Goal: Transaction & Acquisition: Purchase product/service

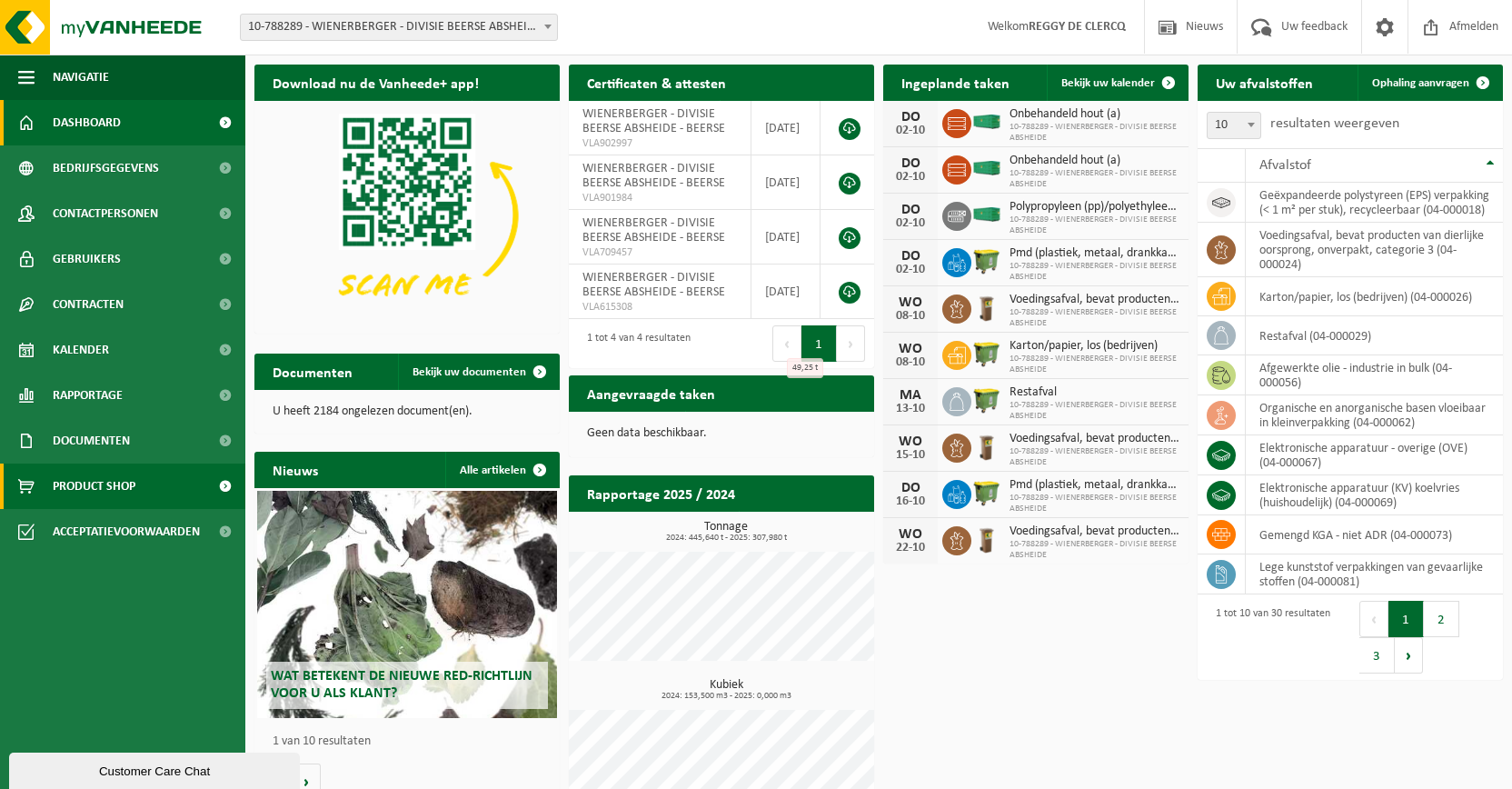
click at [148, 476] on link "Product Shop" at bounding box center [122, 486] width 245 height 46
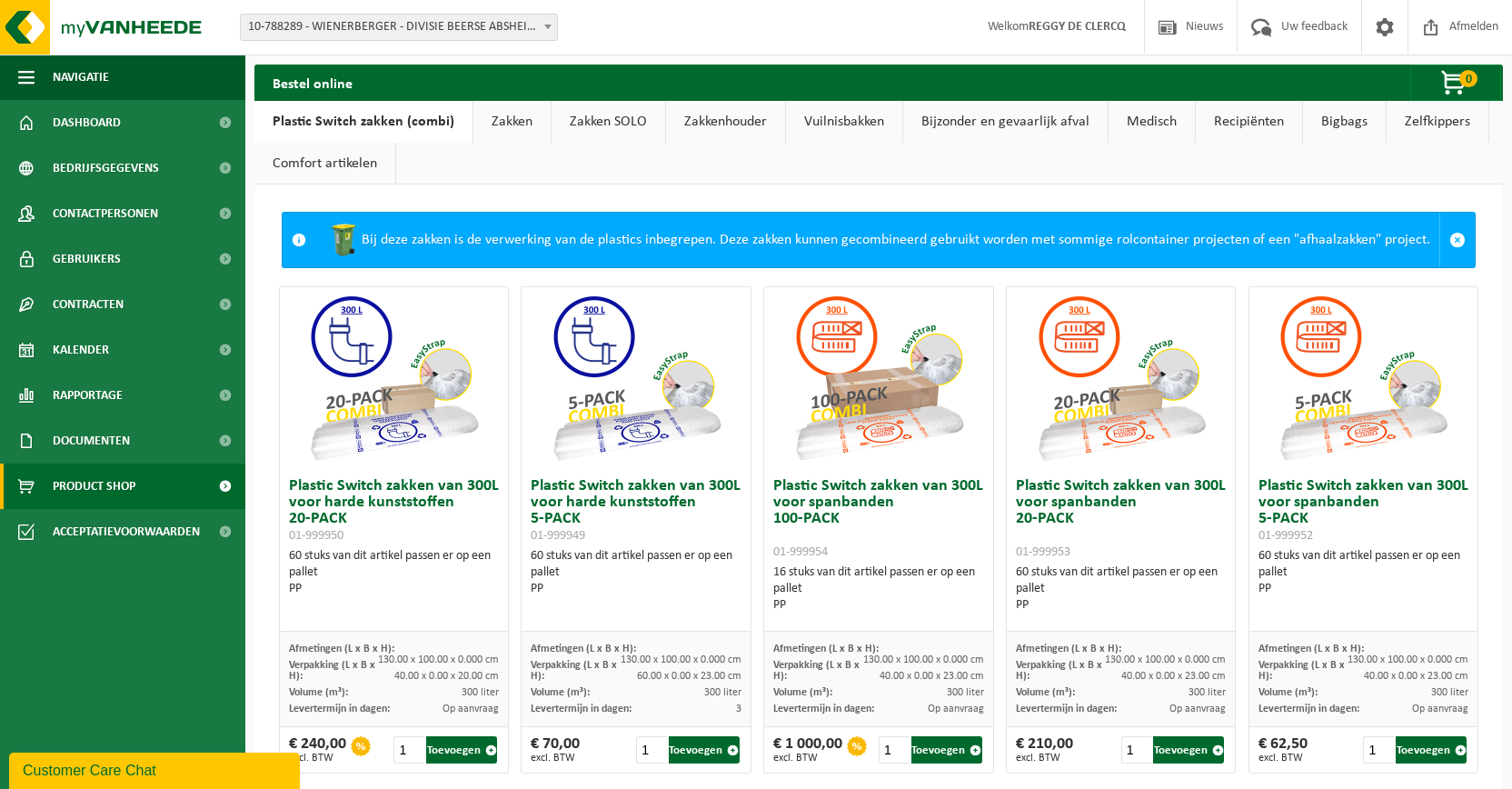
click at [509, 122] on link "Zakken" at bounding box center [512, 121] width 77 height 42
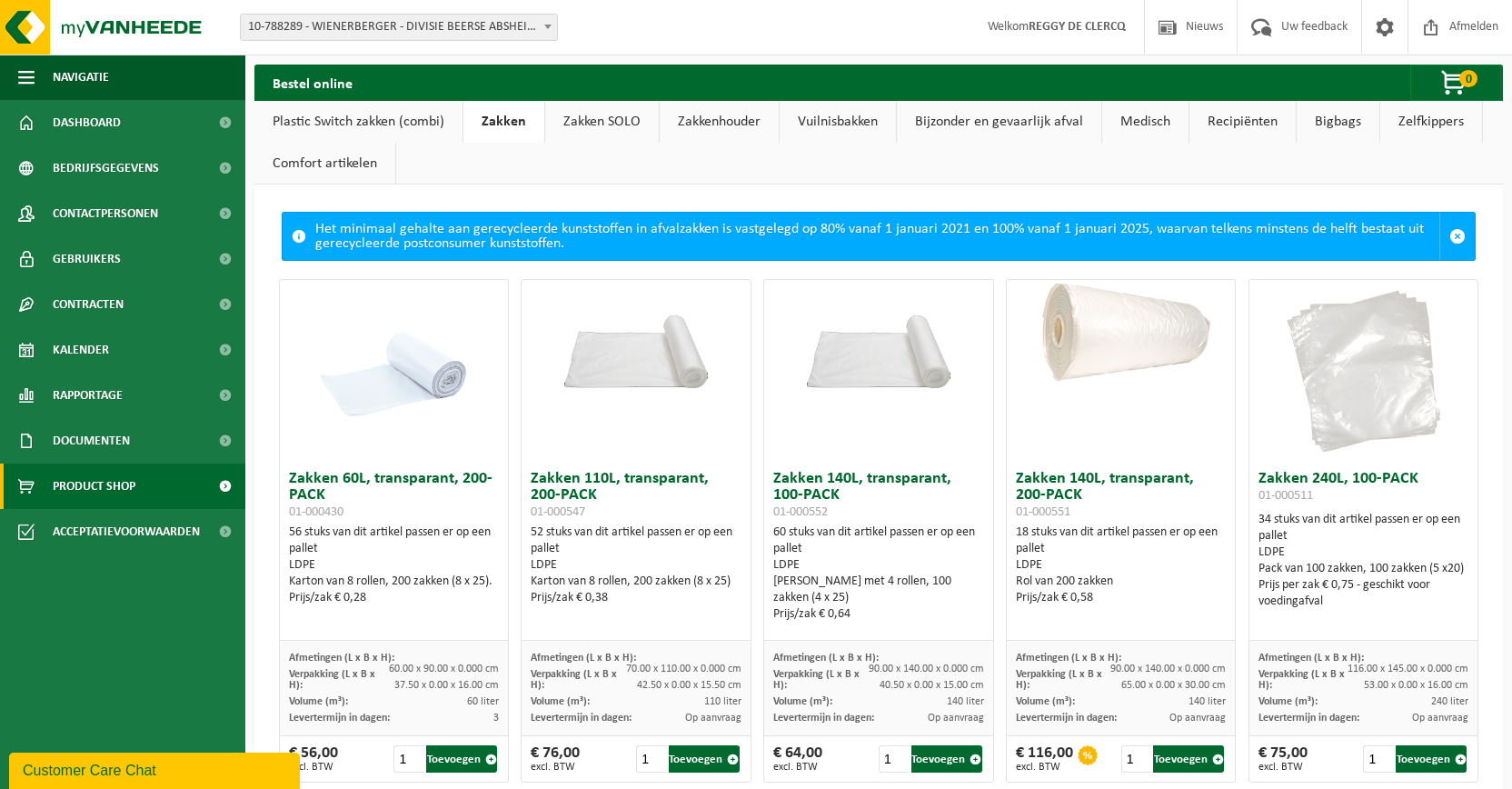
click at [575, 117] on link "Zakken SOLO" at bounding box center [601, 121] width 113 height 42
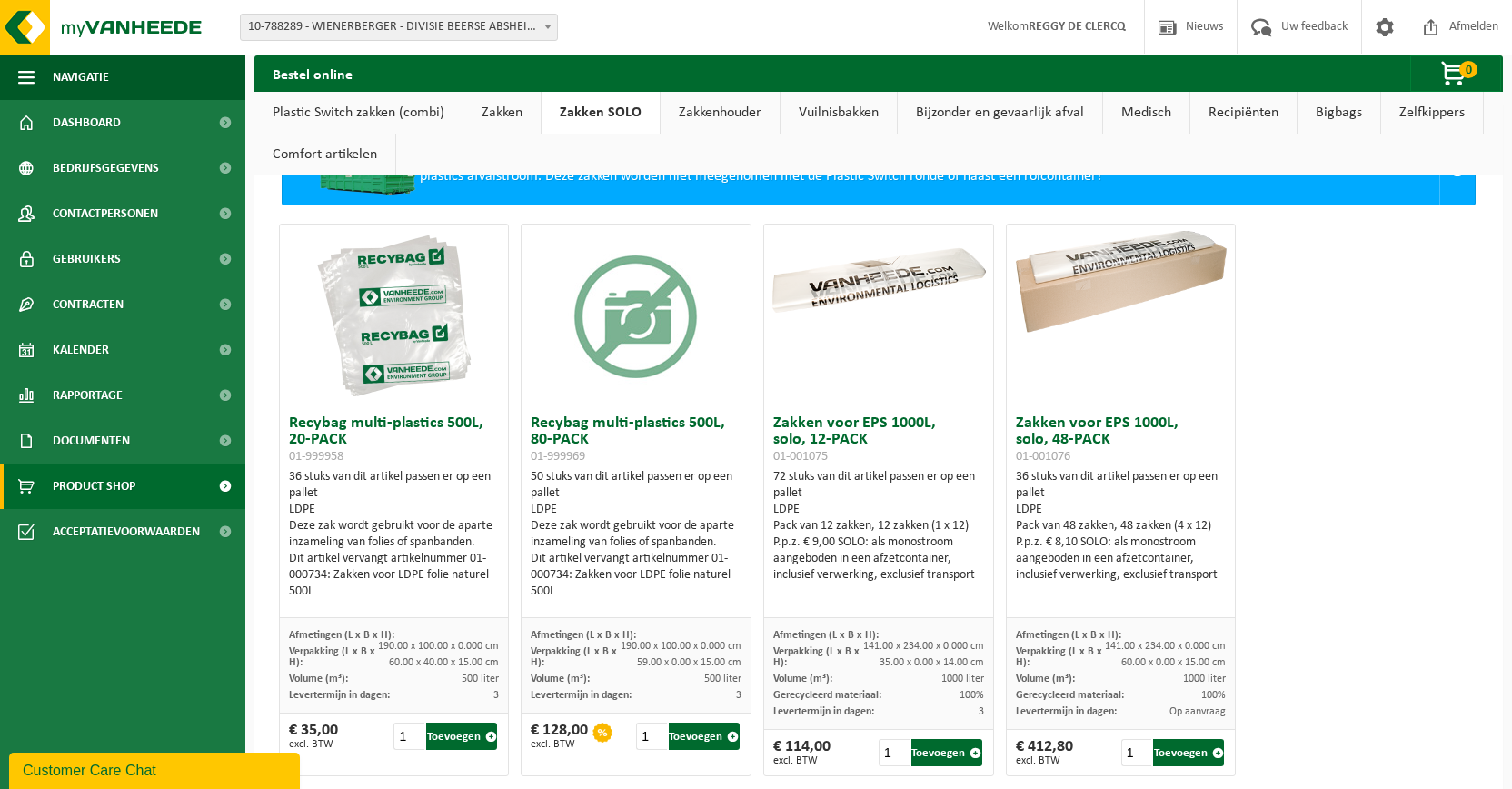
scroll to position [111, 0]
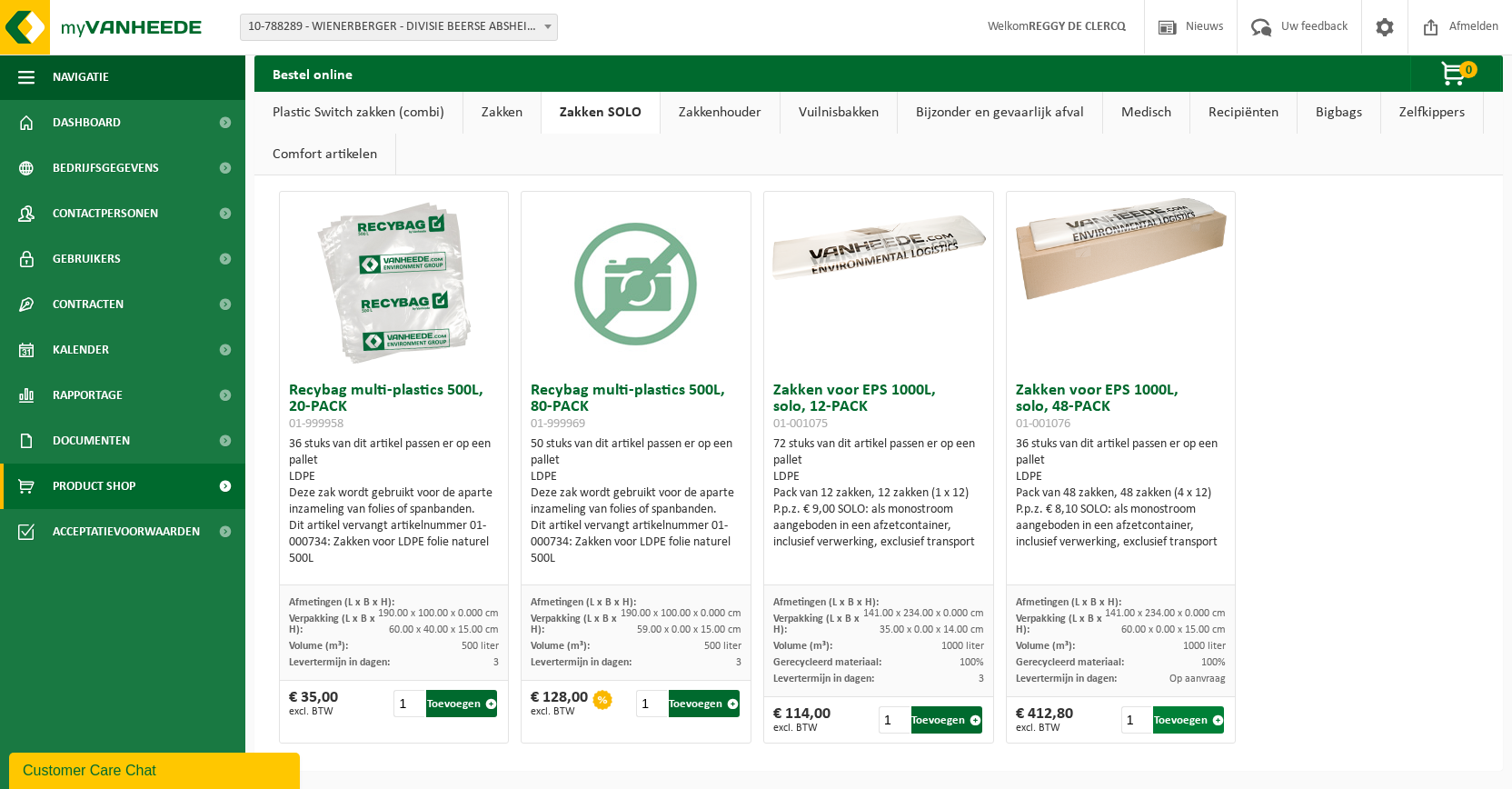
click at [1181, 710] on button "Toevoegen" at bounding box center [1188, 719] width 71 height 27
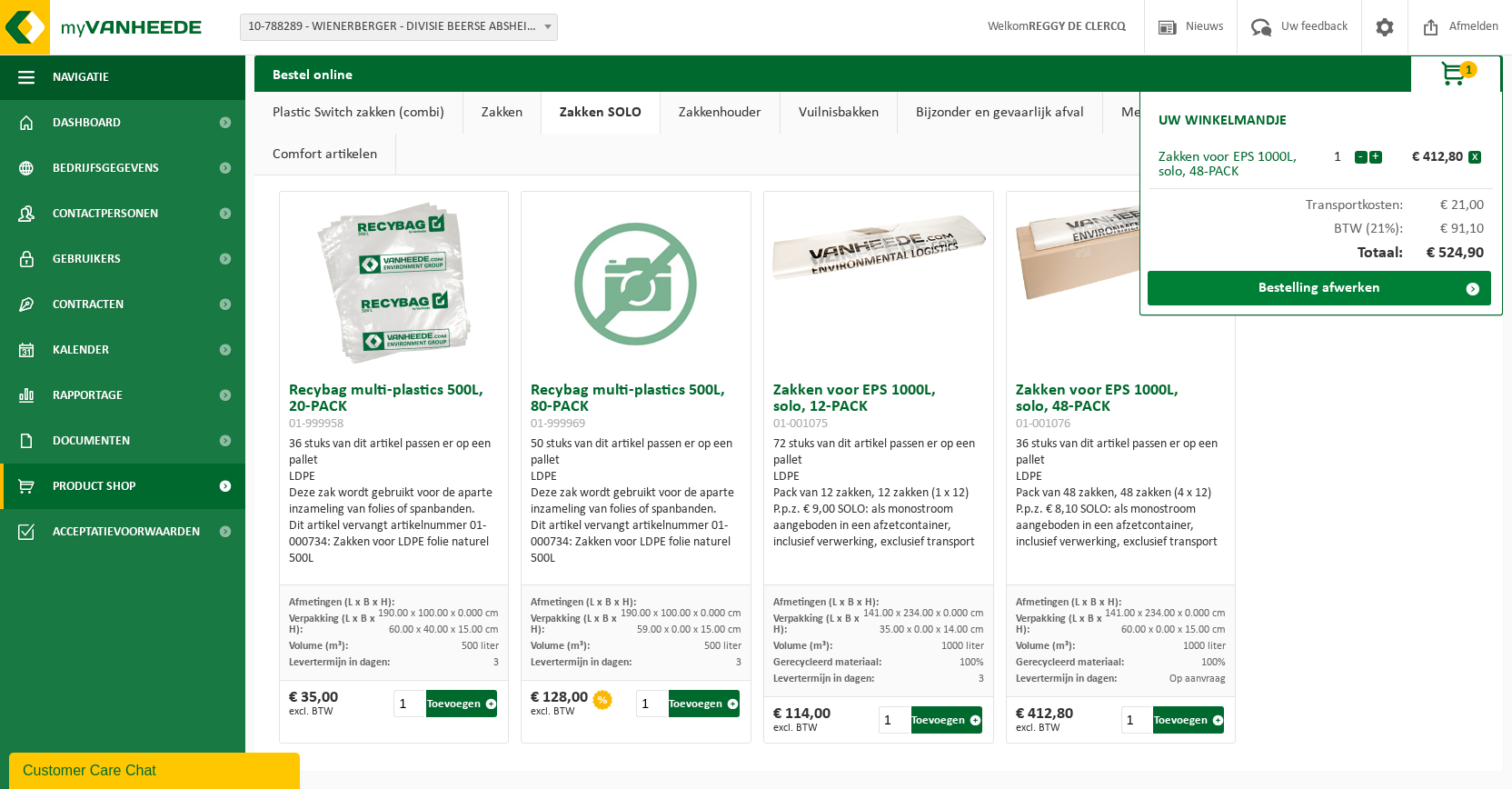
click at [1378, 287] on link "Bestelling afwerken" at bounding box center [1319, 288] width 344 height 35
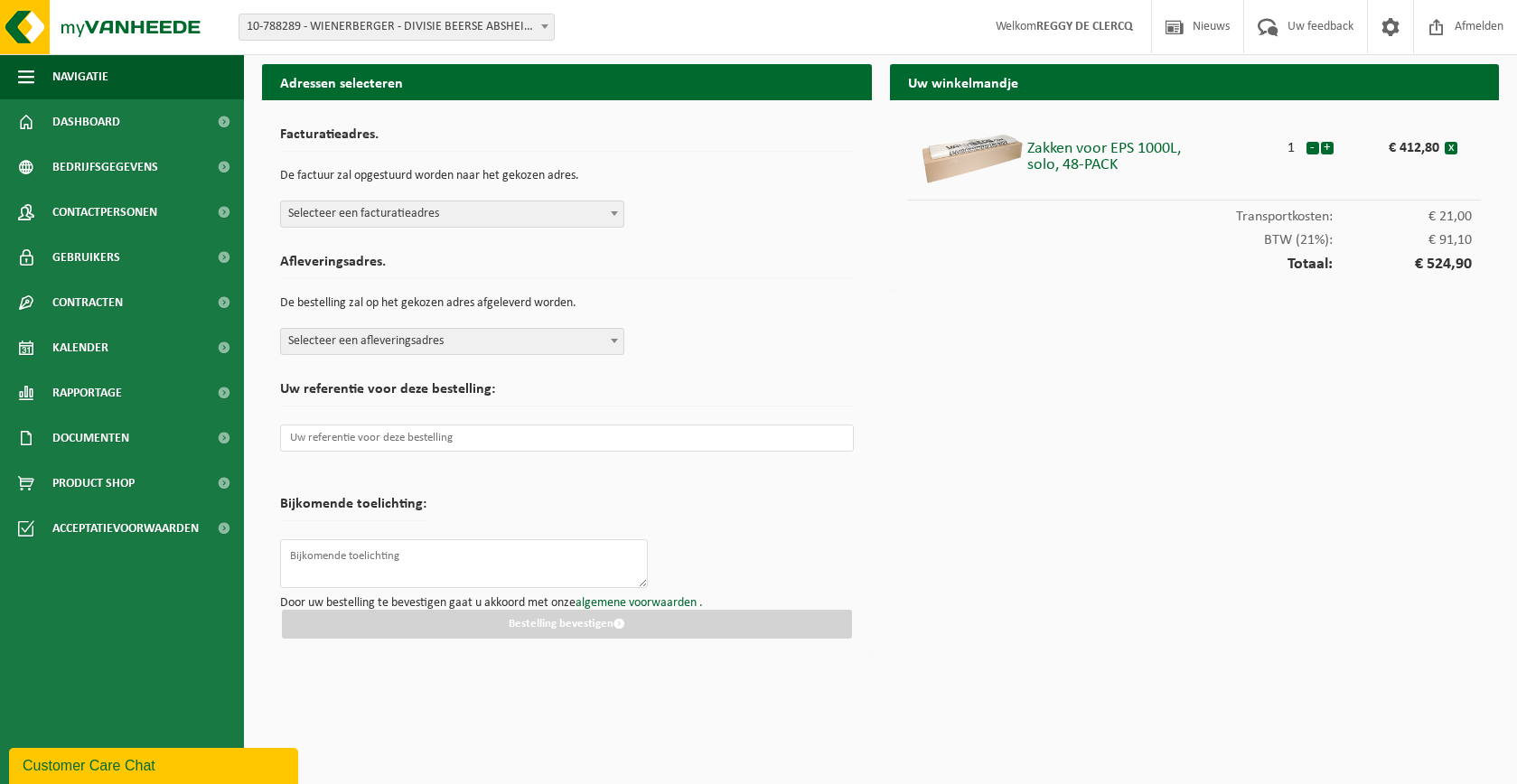
click at [482, 220] on span "Selecteer een facturatieadres" at bounding box center [452, 214] width 343 height 25
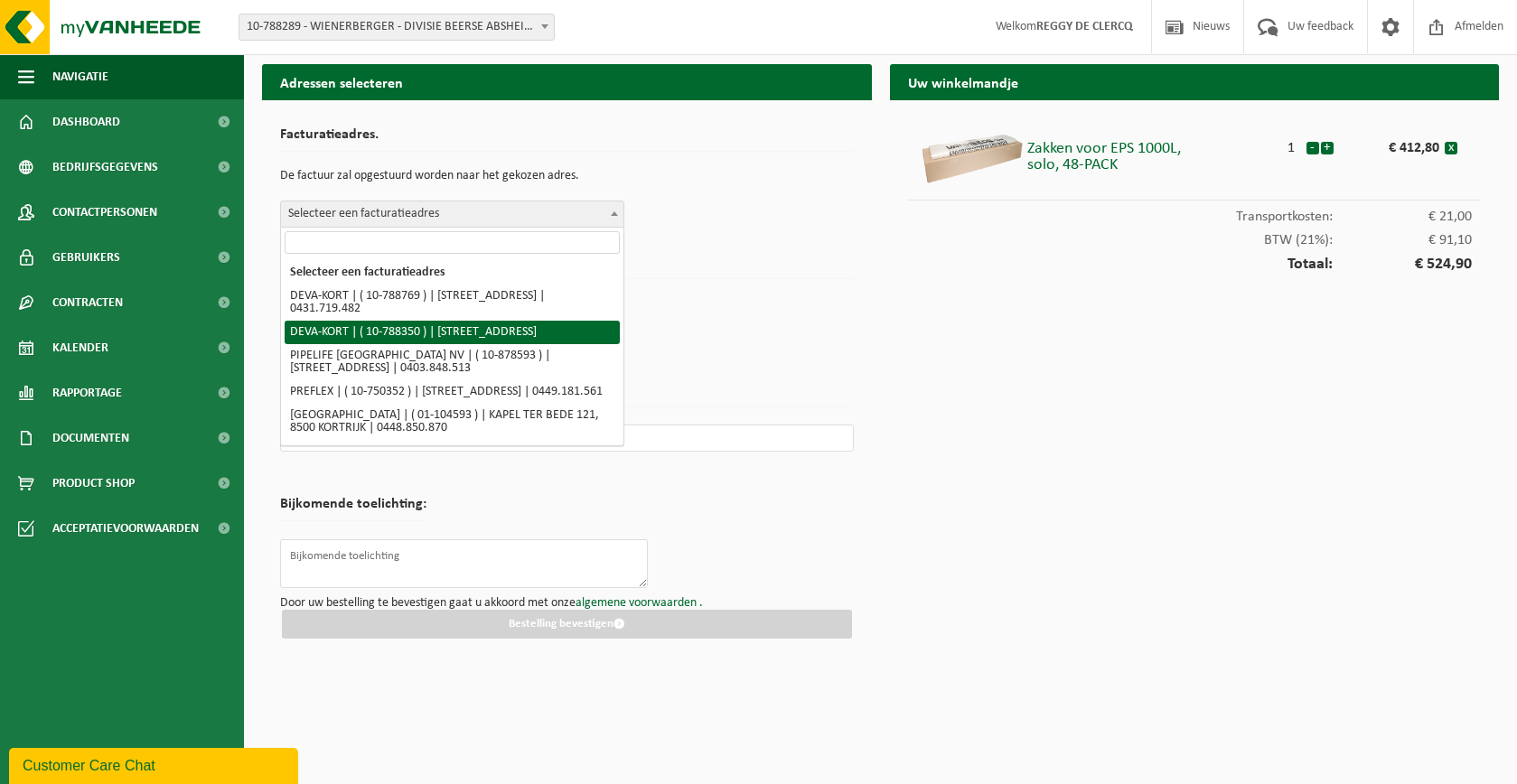
scroll to position [90, 0]
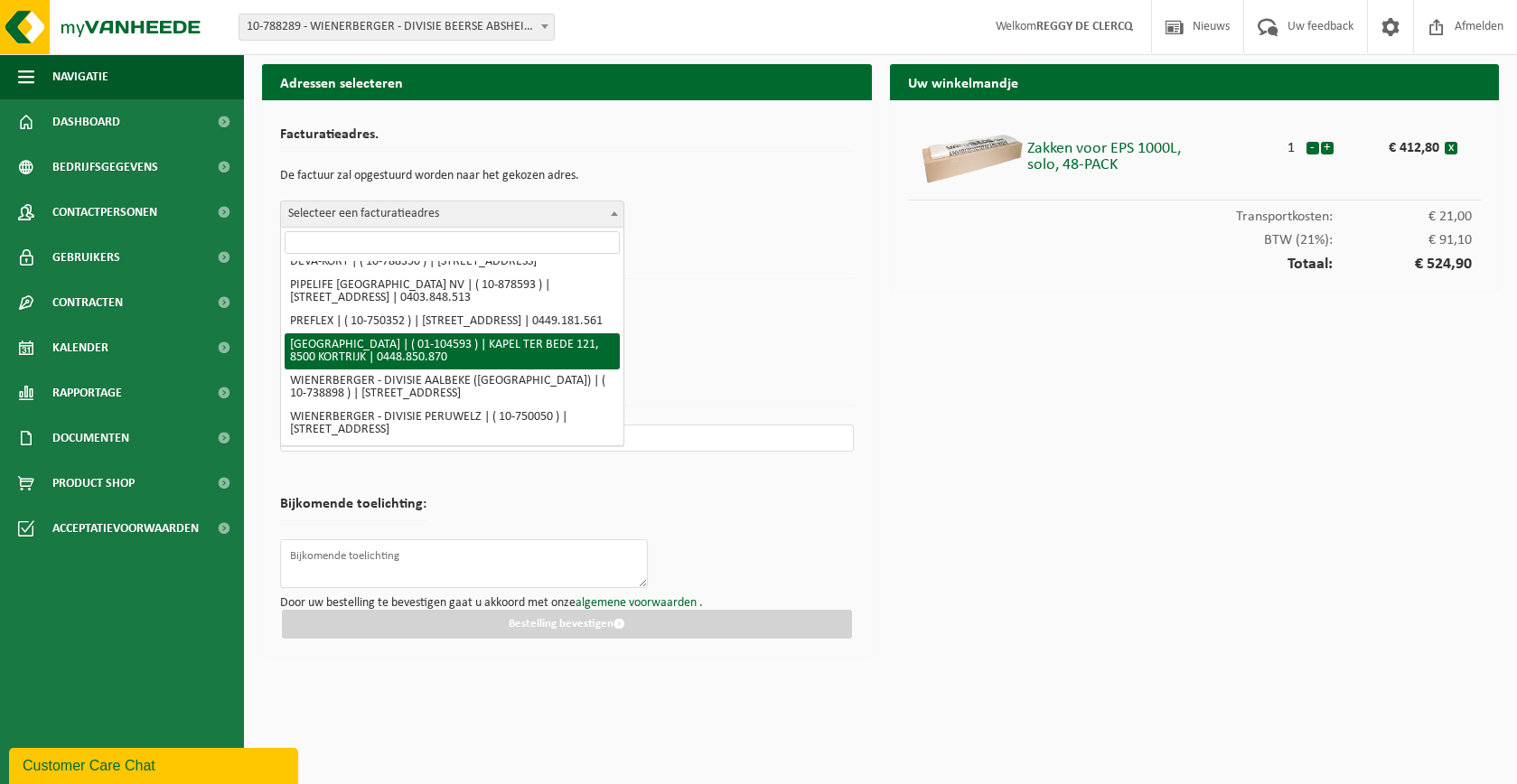
select select "18301"
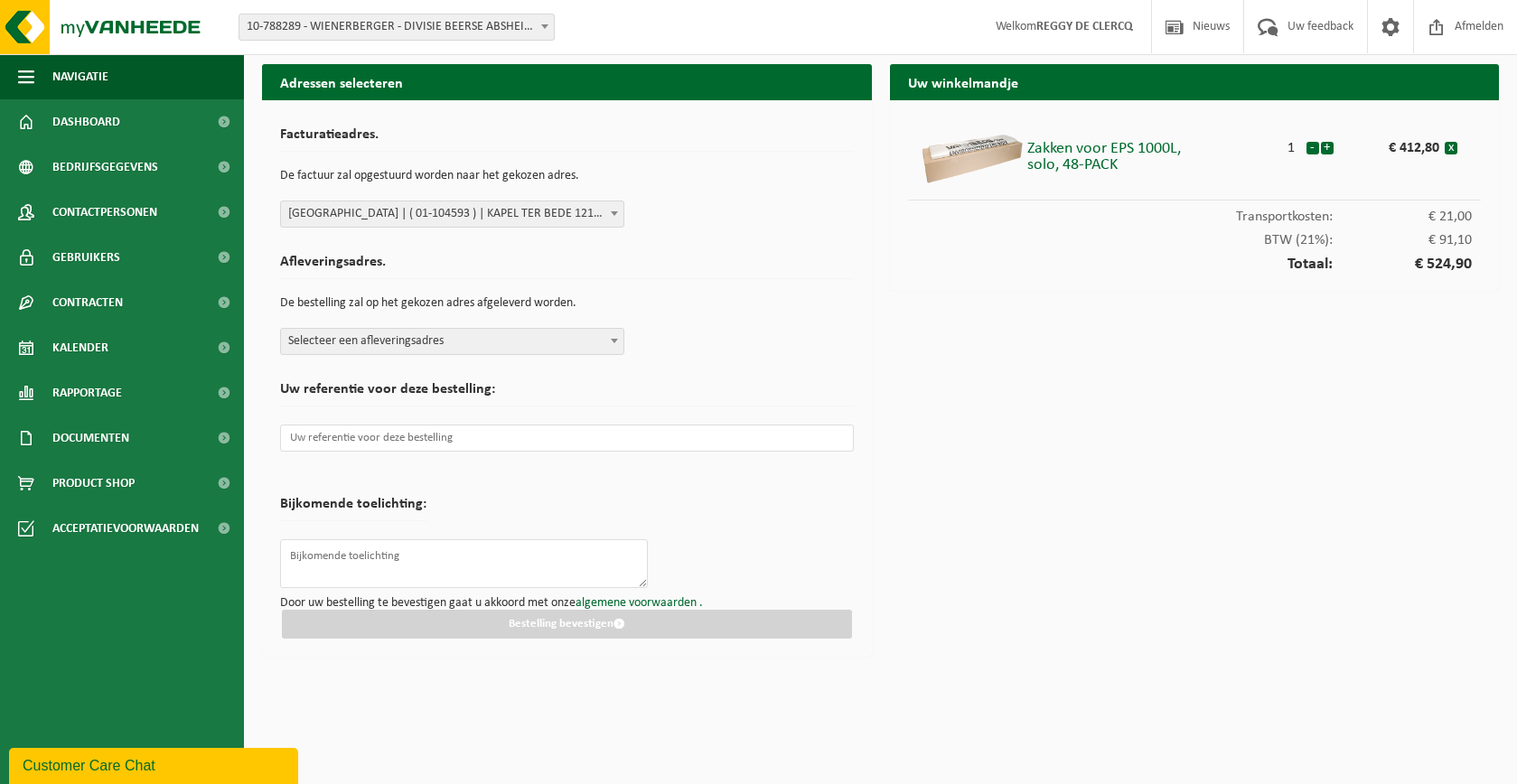
click at [623, 341] on span at bounding box center [614, 341] width 18 height 23
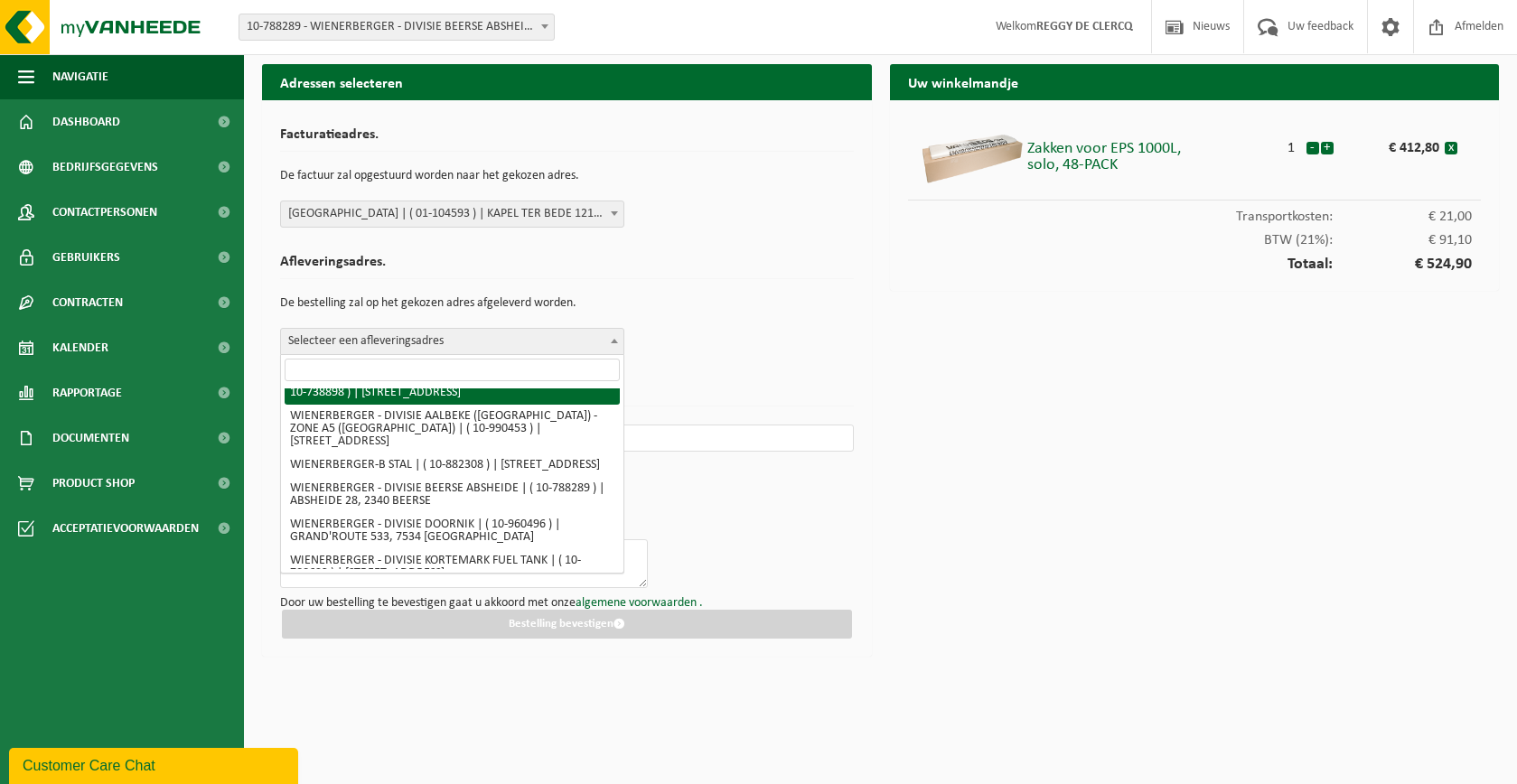
scroll to position [542, 0]
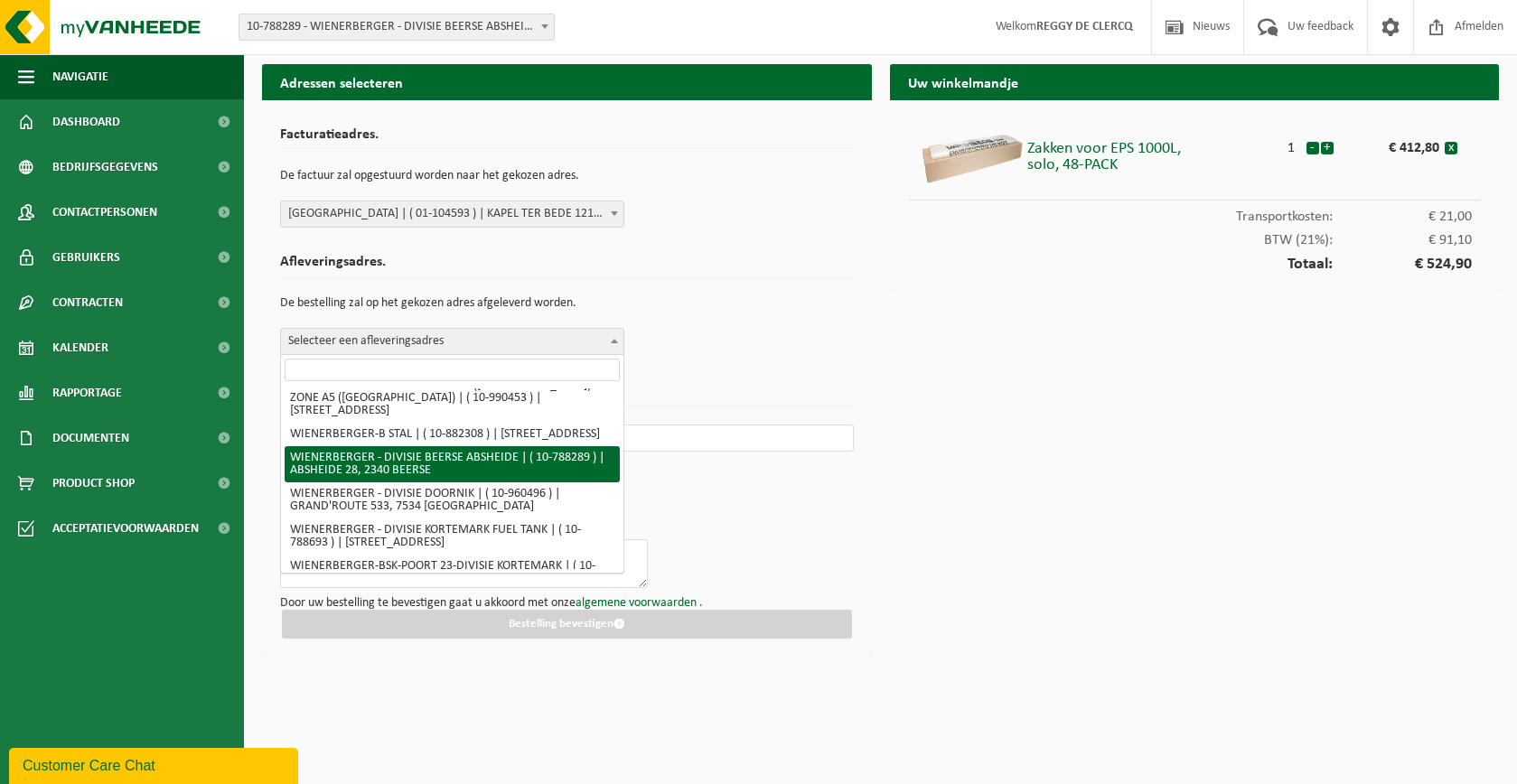
select select "29139"
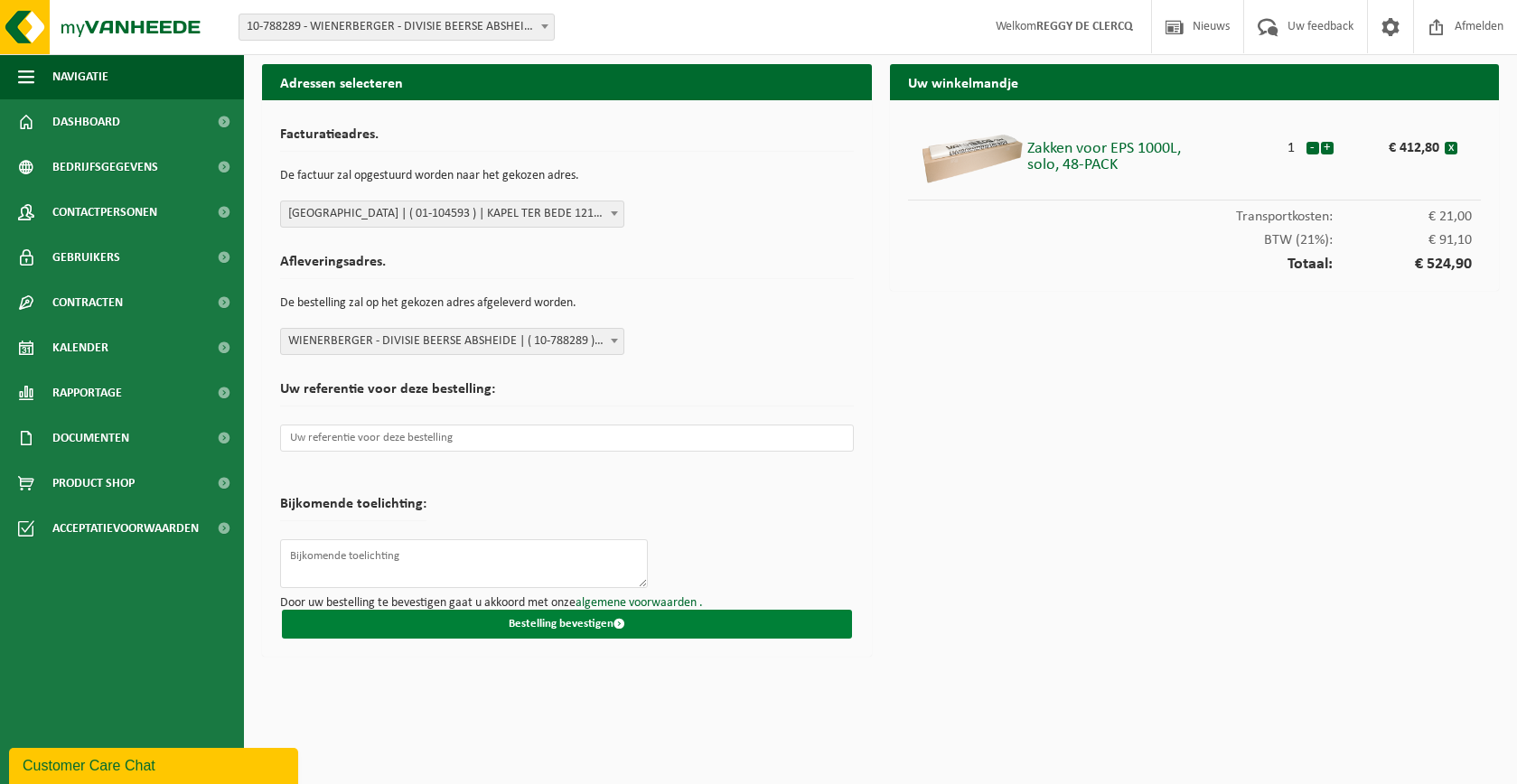
click at [583, 625] on button "Bestelling bevestigen" at bounding box center [567, 624] width 570 height 29
